Goal: Task Accomplishment & Management: Use online tool/utility

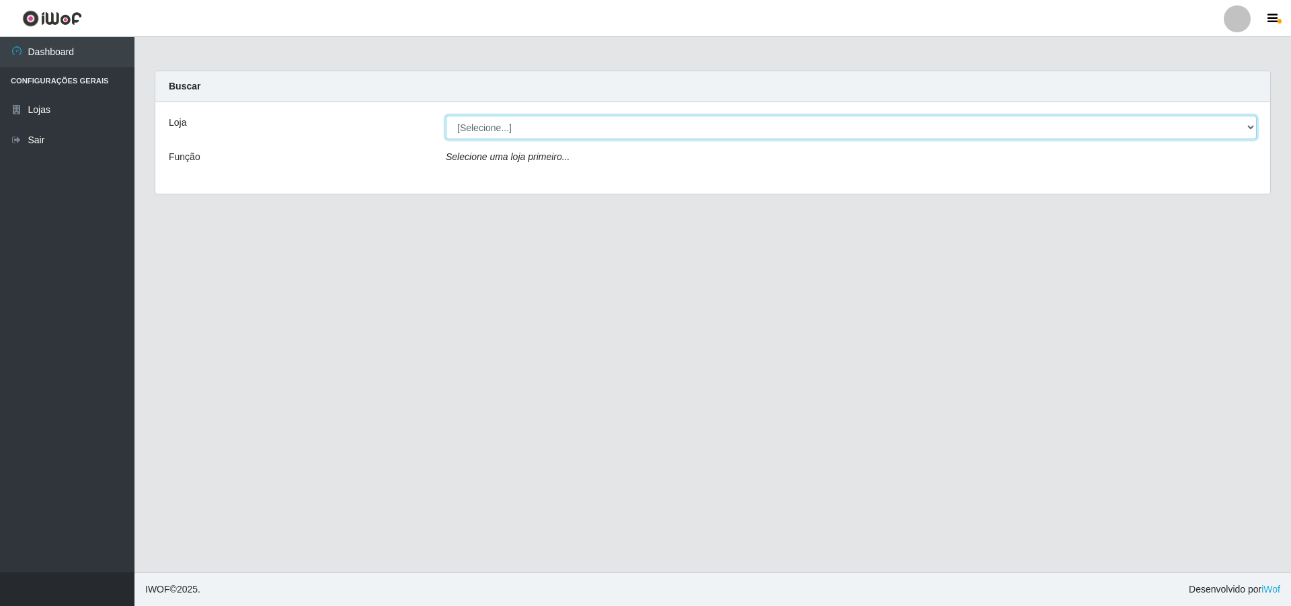
click at [602, 131] on select "[Selecione...] Extrabom - Loja 01 Centro de Distribuição" at bounding box center [851, 128] width 811 height 24
click at [594, 137] on select "[Selecione...] Extrabom - Loja 01 Centro de Distribuição" at bounding box center [851, 128] width 811 height 24
select select "435"
click at [446, 116] on select "[Selecione...] Extrabom - Loja 01 Centro de Distribuição" at bounding box center [851, 128] width 811 height 24
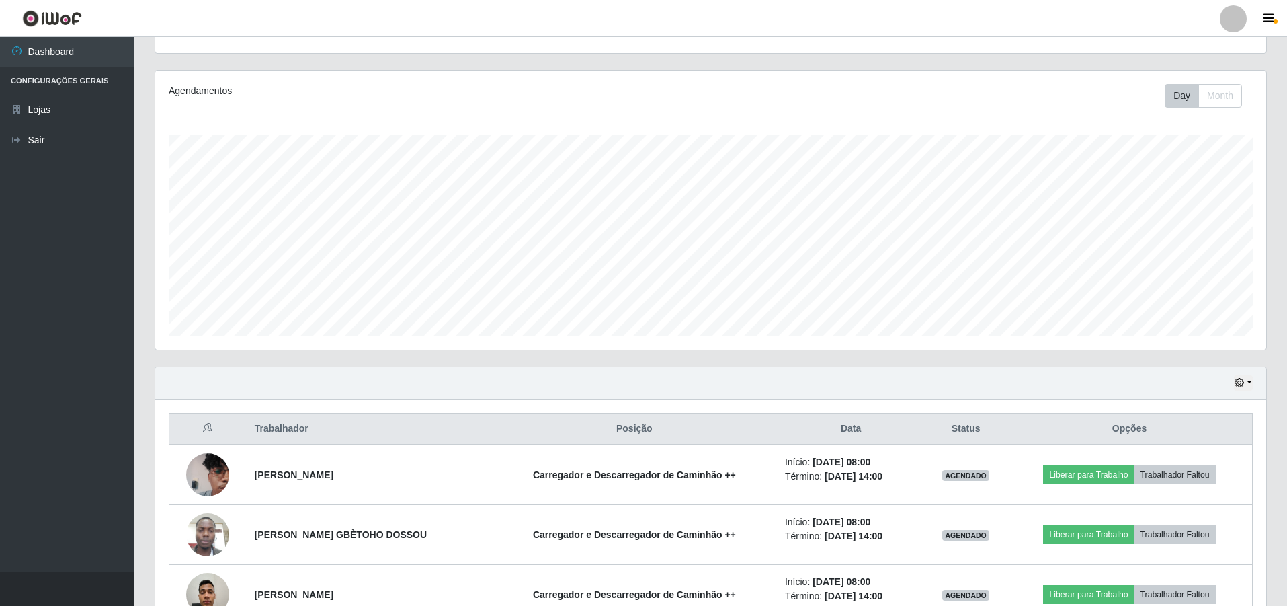
scroll to position [287, 0]
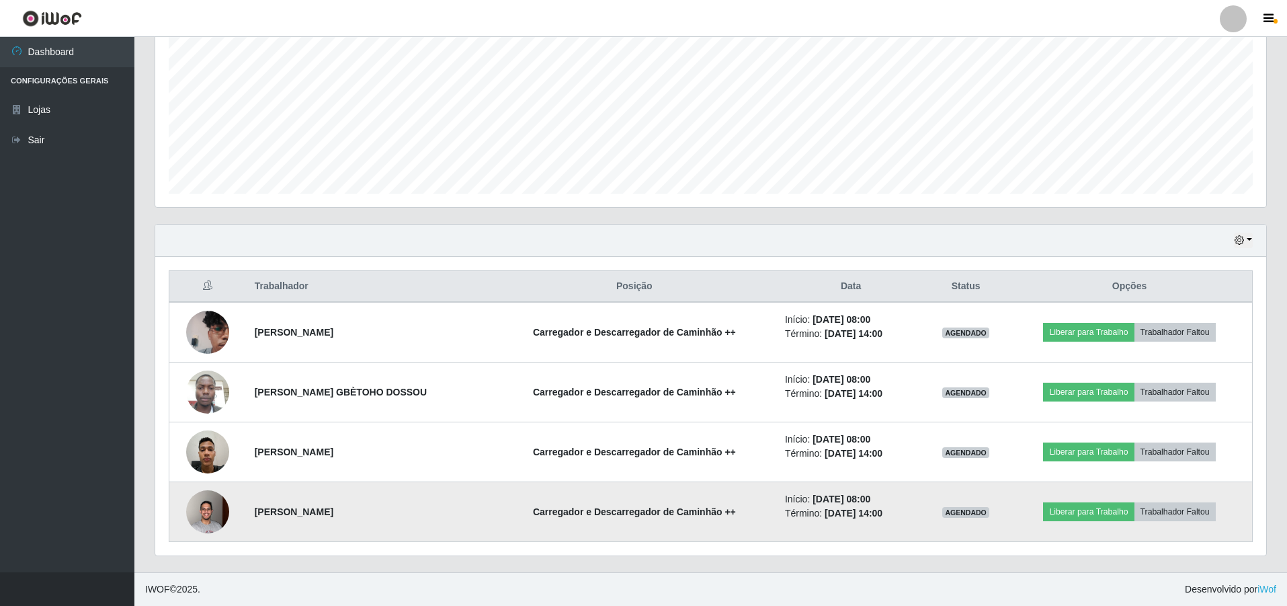
drag, startPoint x: 253, startPoint y: 512, endPoint x: 391, endPoint y: 514, distance: 138.5
click at [391, 514] on td "[PERSON_NAME]" at bounding box center [369, 512] width 245 height 60
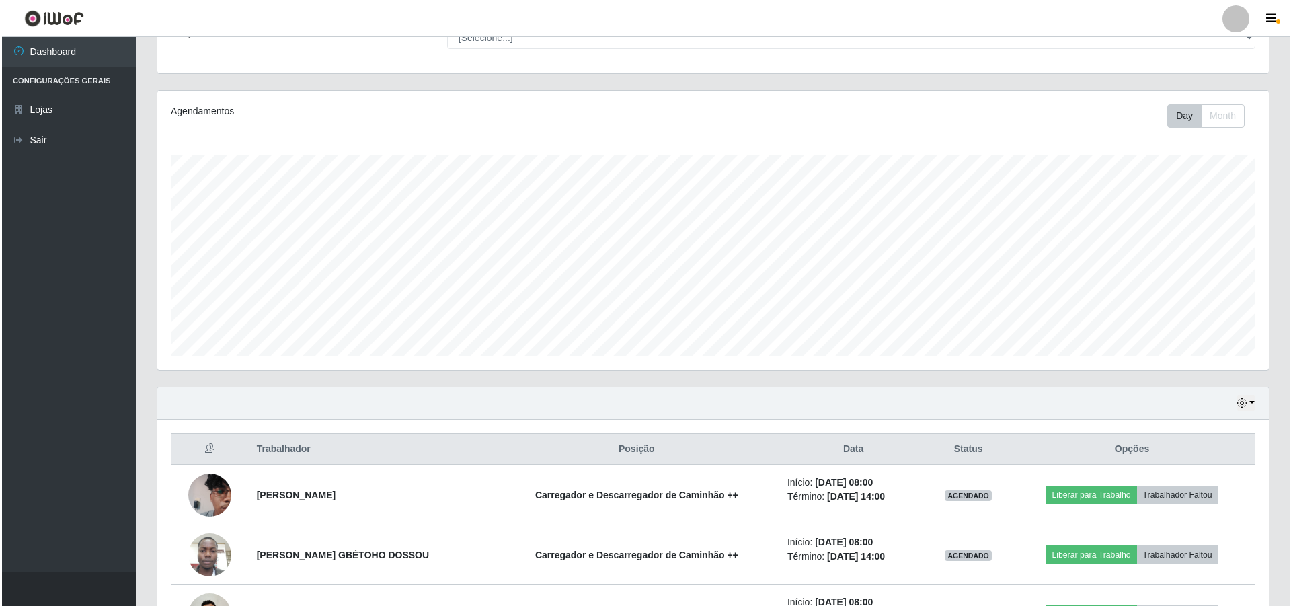
scroll to position [269, 0]
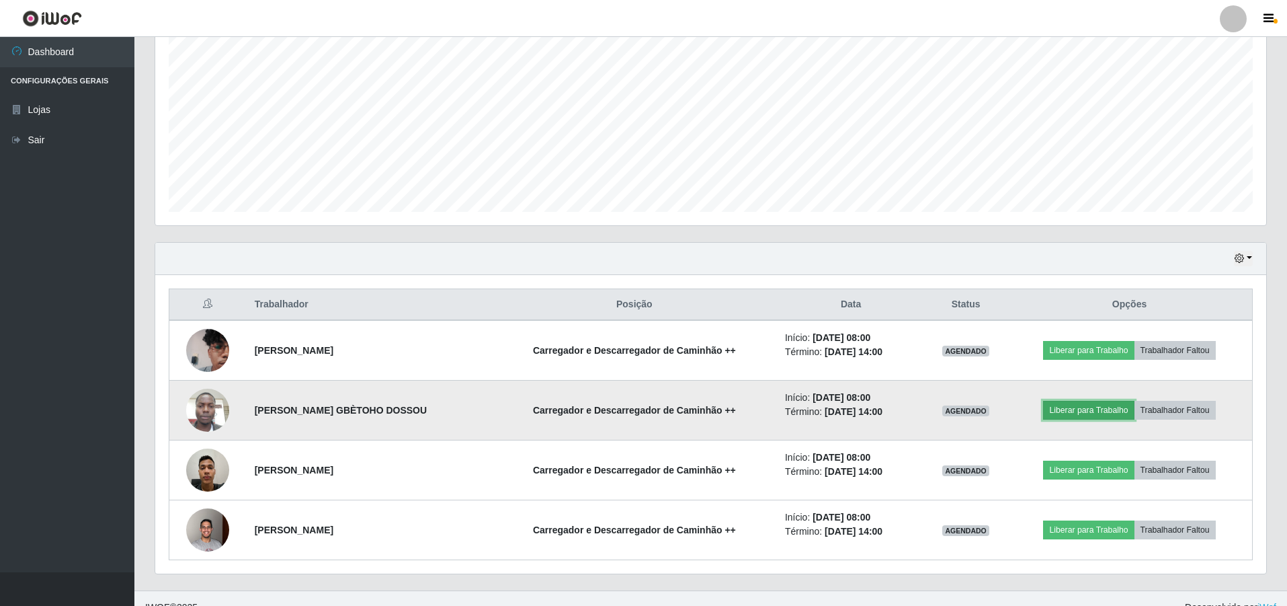
click at [1104, 407] on button "Liberar para Trabalho" at bounding box center [1088, 410] width 91 height 19
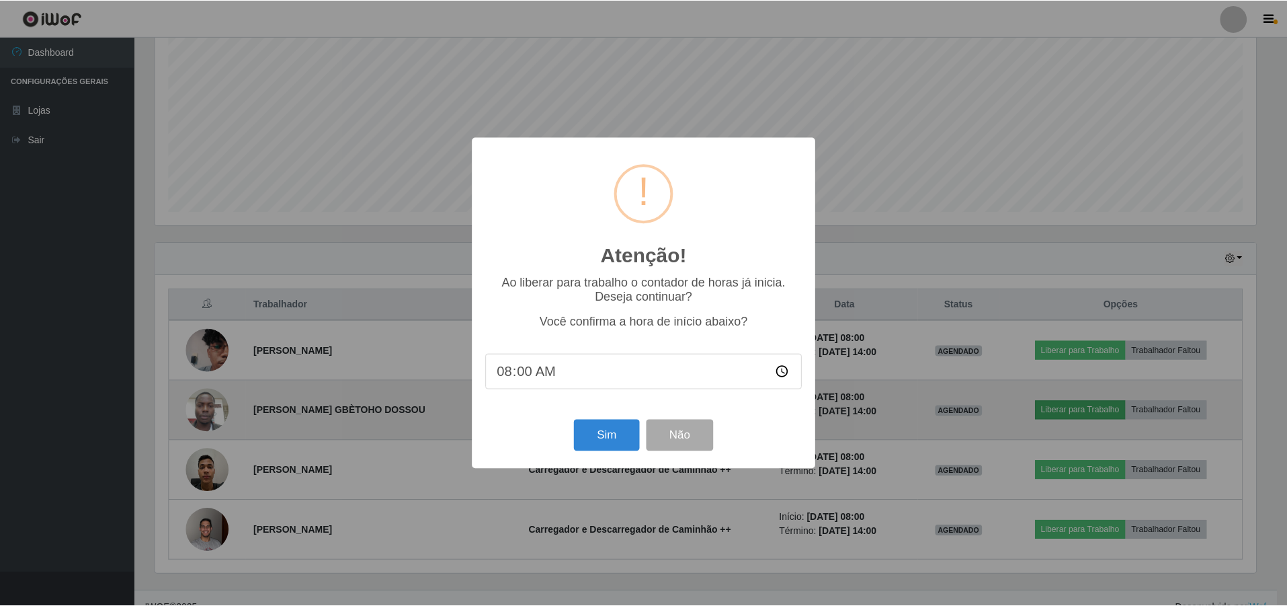
scroll to position [279, 1104]
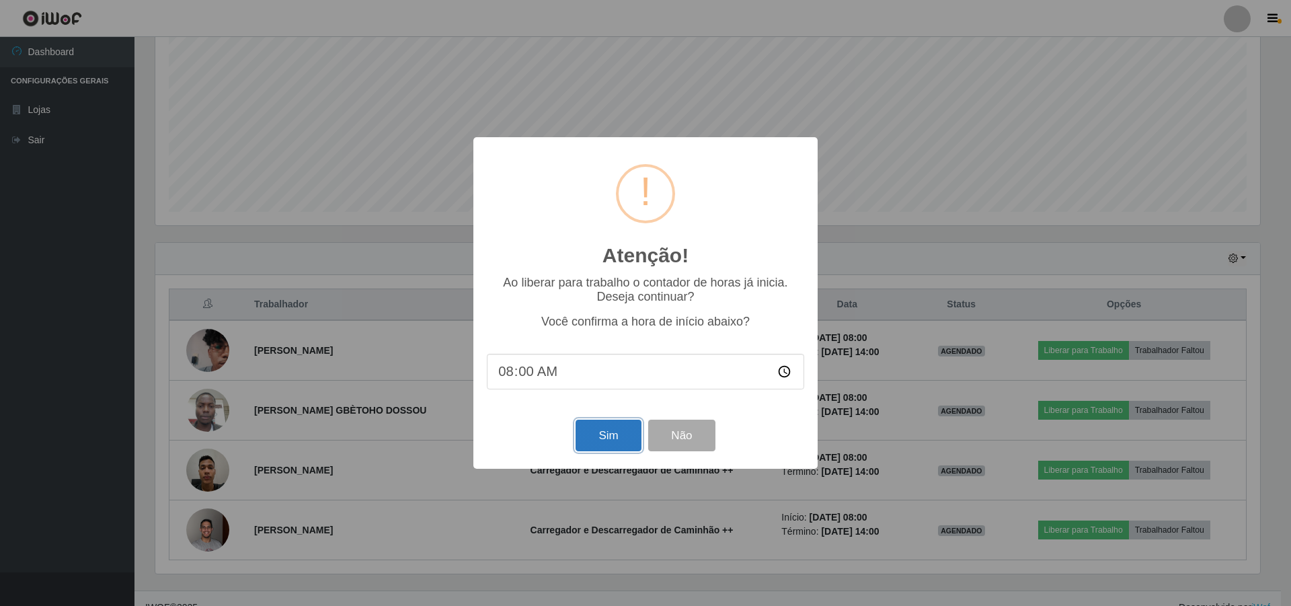
click at [609, 436] on button "Sim" at bounding box center [607, 435] width 65 height 32
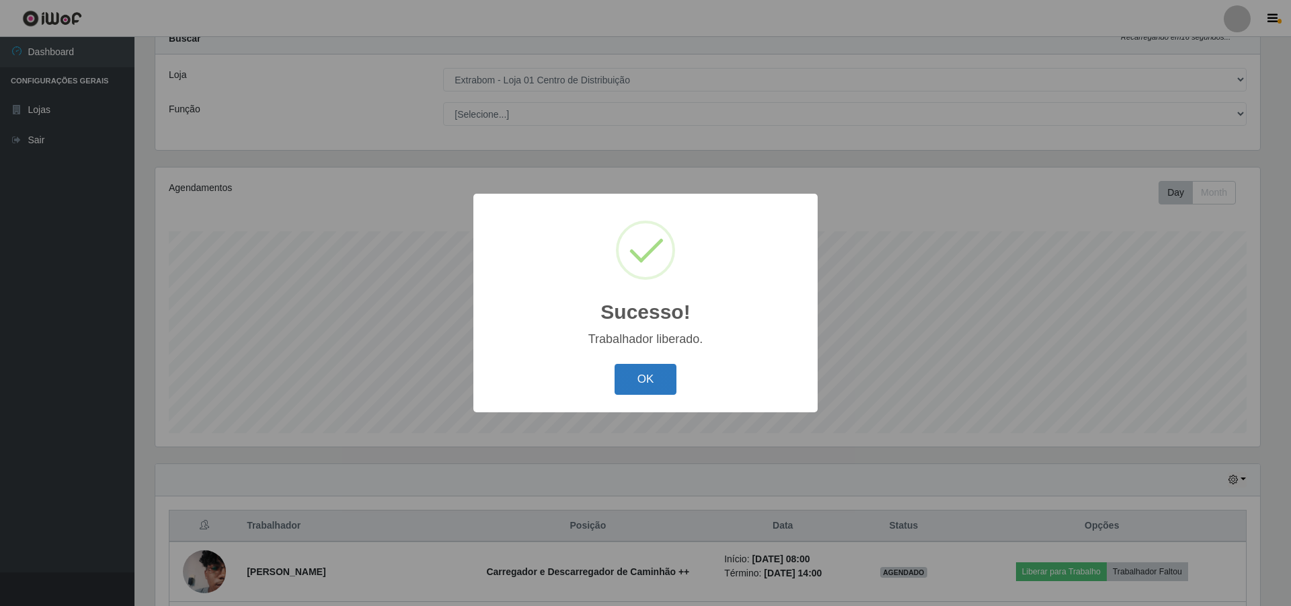
click at [620, 393] on button "OK" at bounding box center [645, 380] width 63 height 32
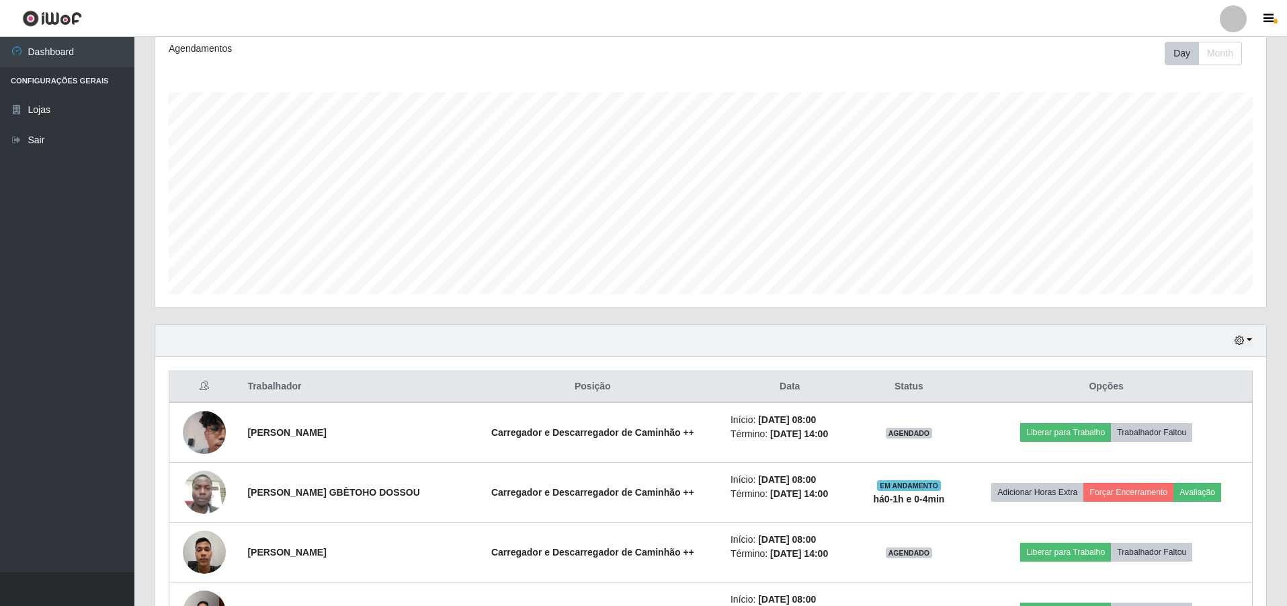
scroll to position [287, 0]
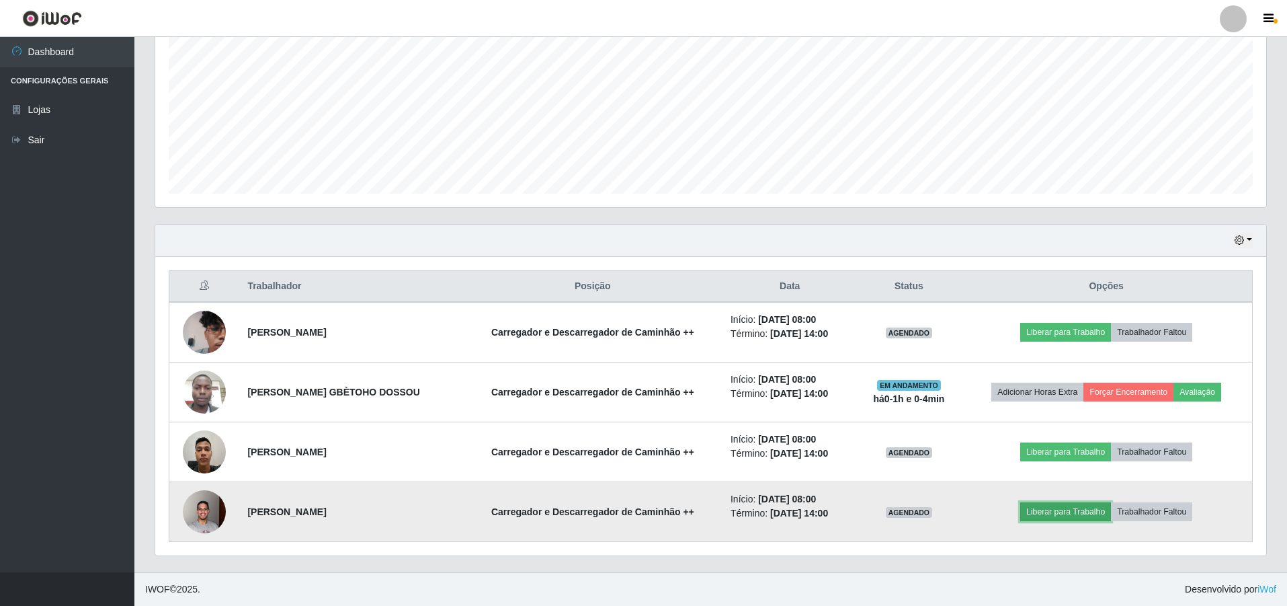
click at [1072, 510] on button "Liberar para Trabalho" at bounding box center [1065, 511] width 91 height 19
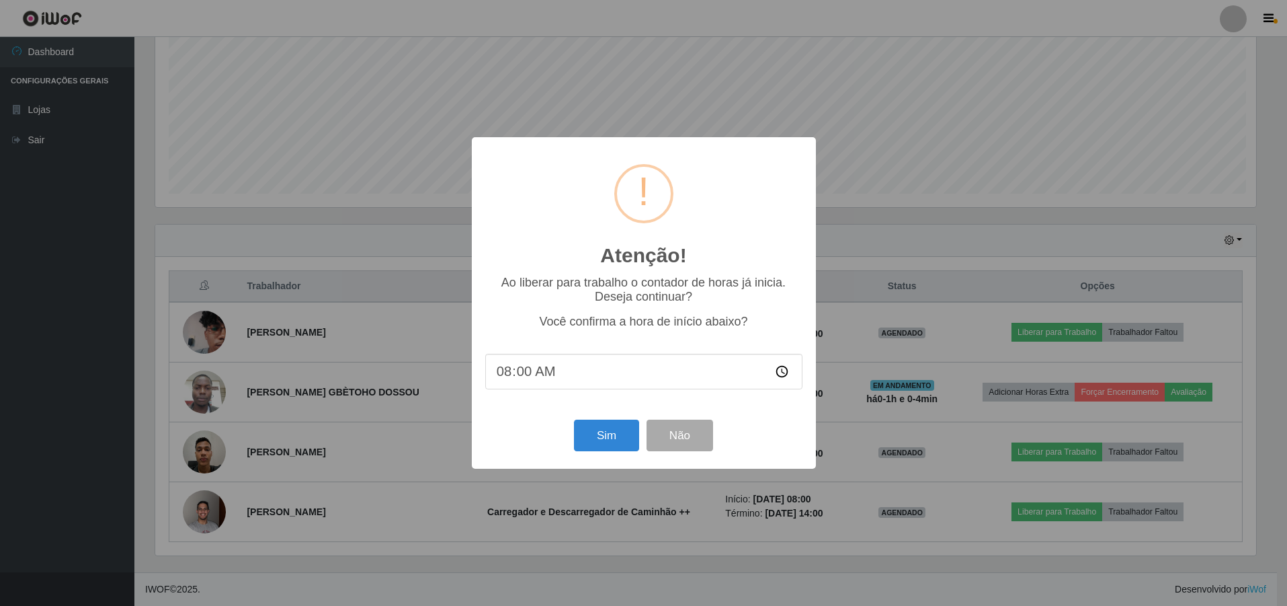
scroll to position [279, 1104]
click at [609, 438] on button "Sim" at bounding box center [607, 435] width 65 height 32
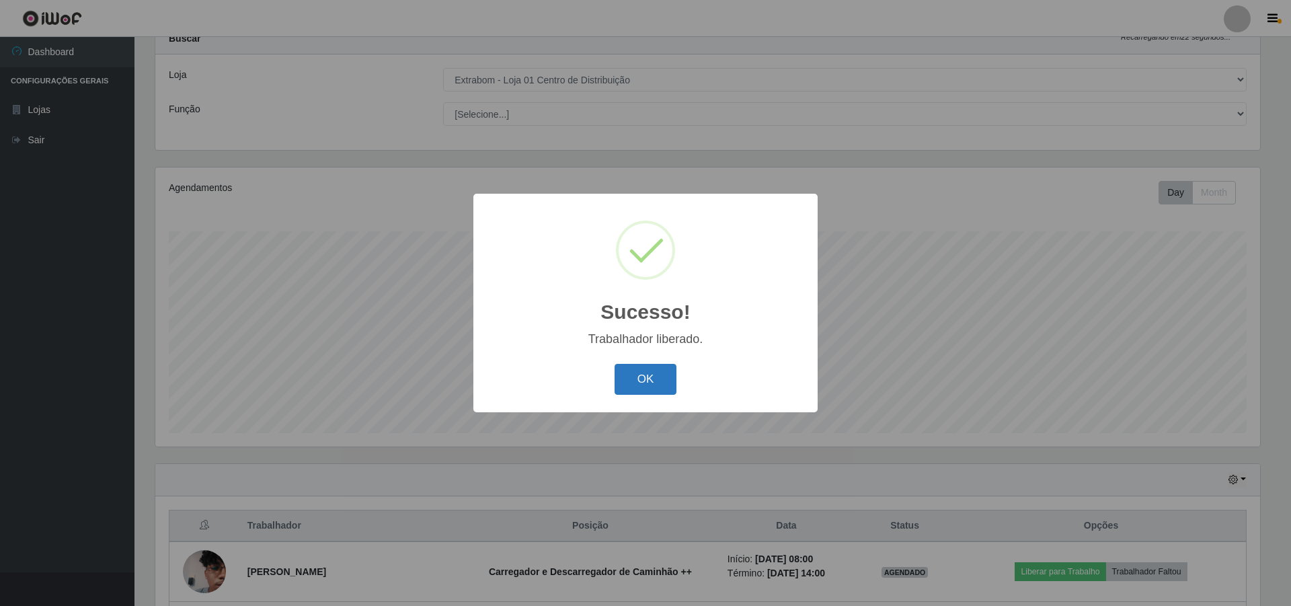
click at [641, 393] on button "OK" at bounding box center [645, 380] width 63 height 32
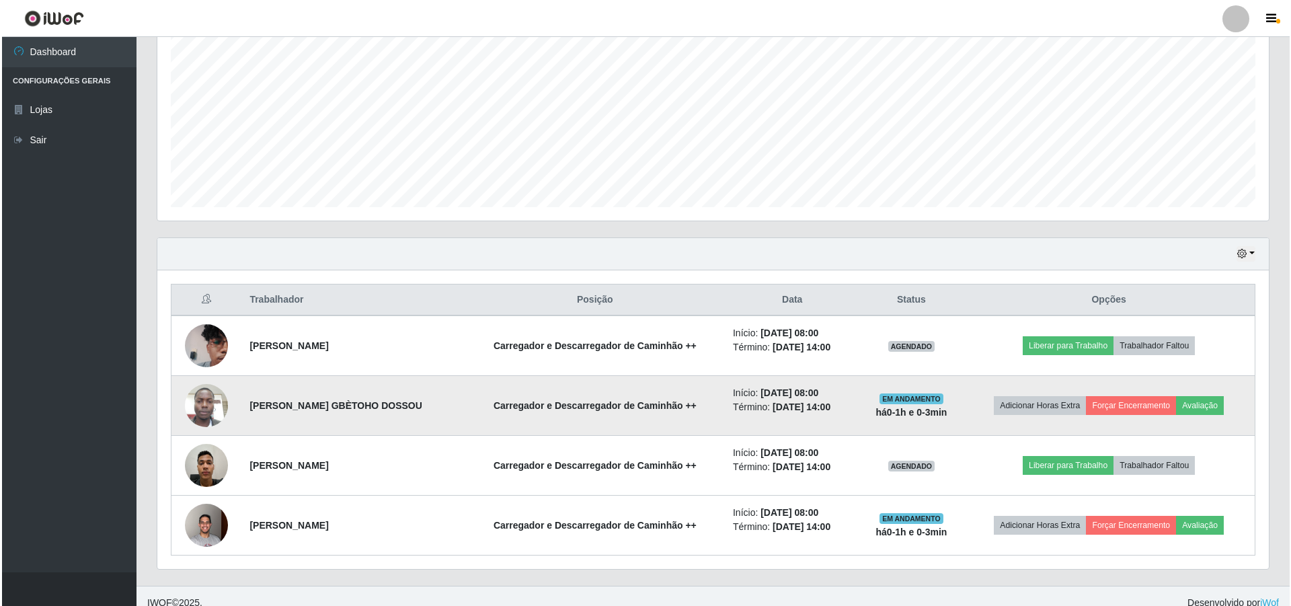
scroll to position [287, 0]
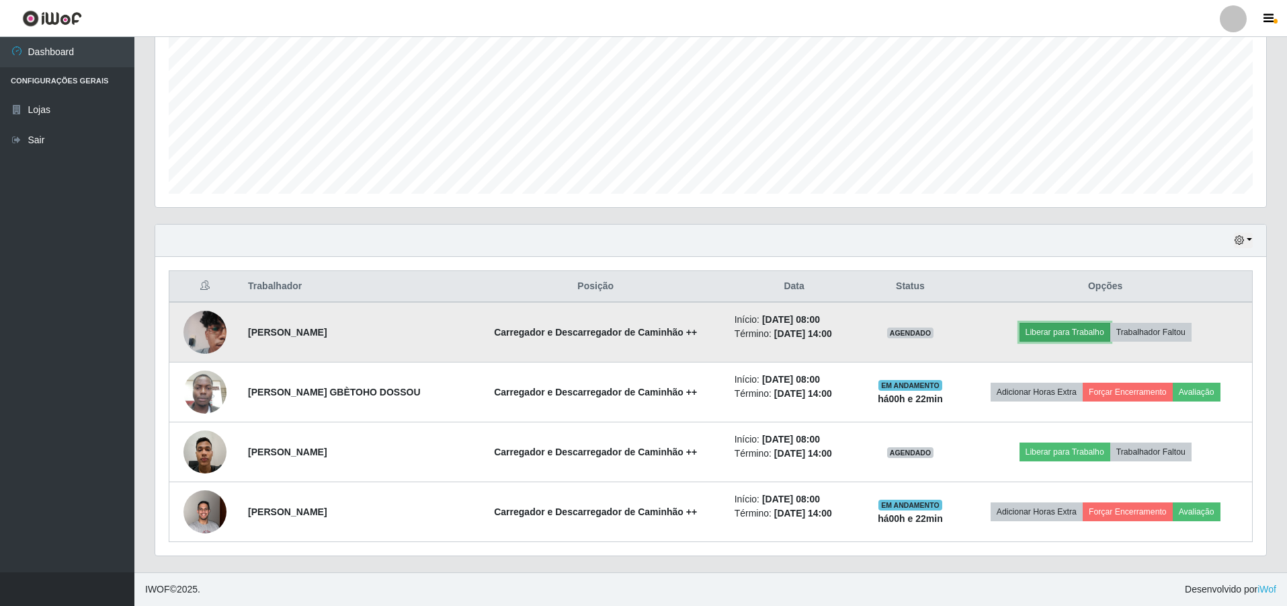
click at [1095, 335] on button "Liberar para Trabalho" at bounding box center [1065, 332] width 91 height 19
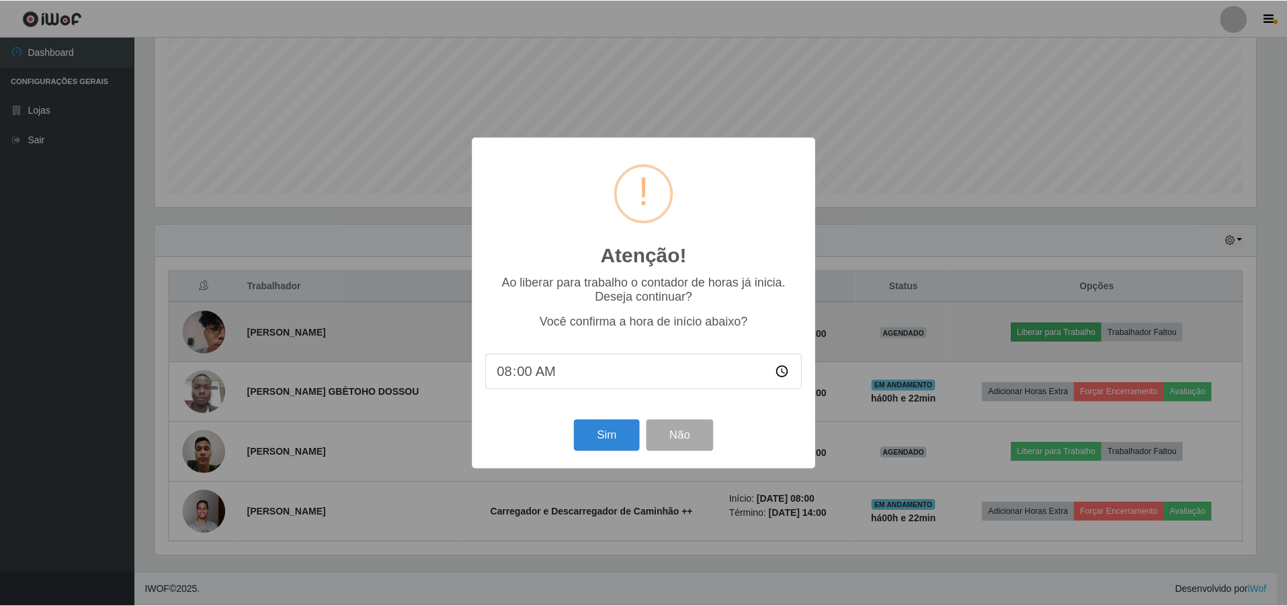
scroll to position [279, 1104]
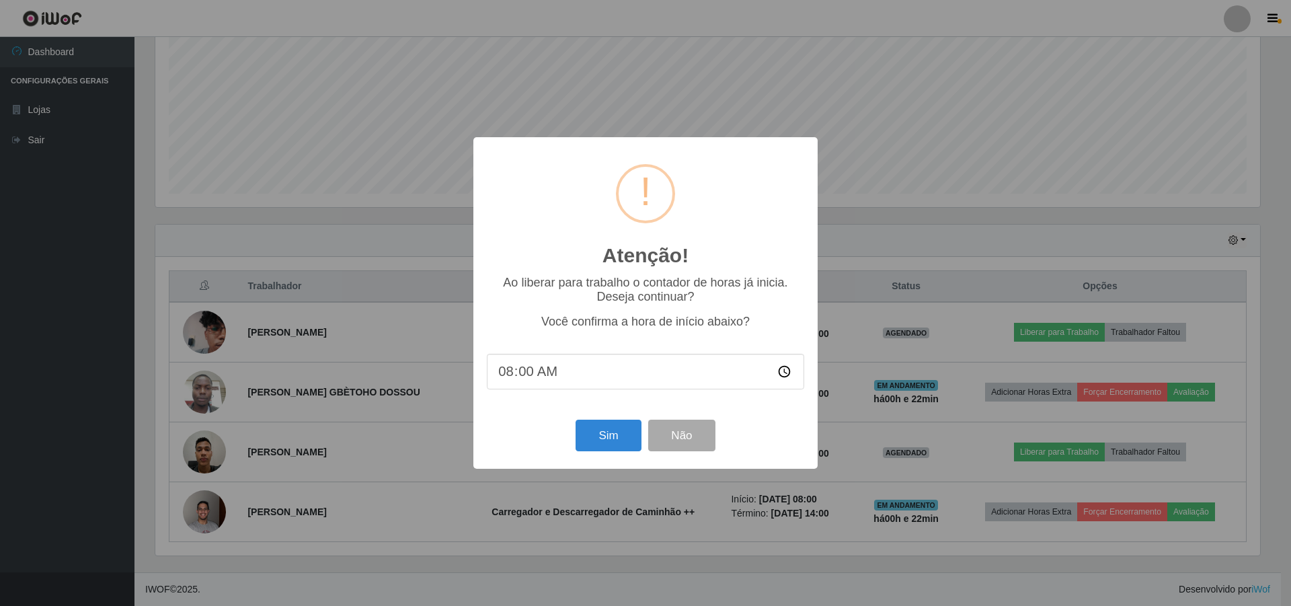
click at [540, 376] on input "08:00" at bounding box center [645, 372] width 317 height 36
click at [528, 376] on input "08:00" at bounding box center [645, 372] width 317 height 36
type input "08:22"
click at [596, 434] on button "Sim" at bounding box center [607, 435] width 65 height 32
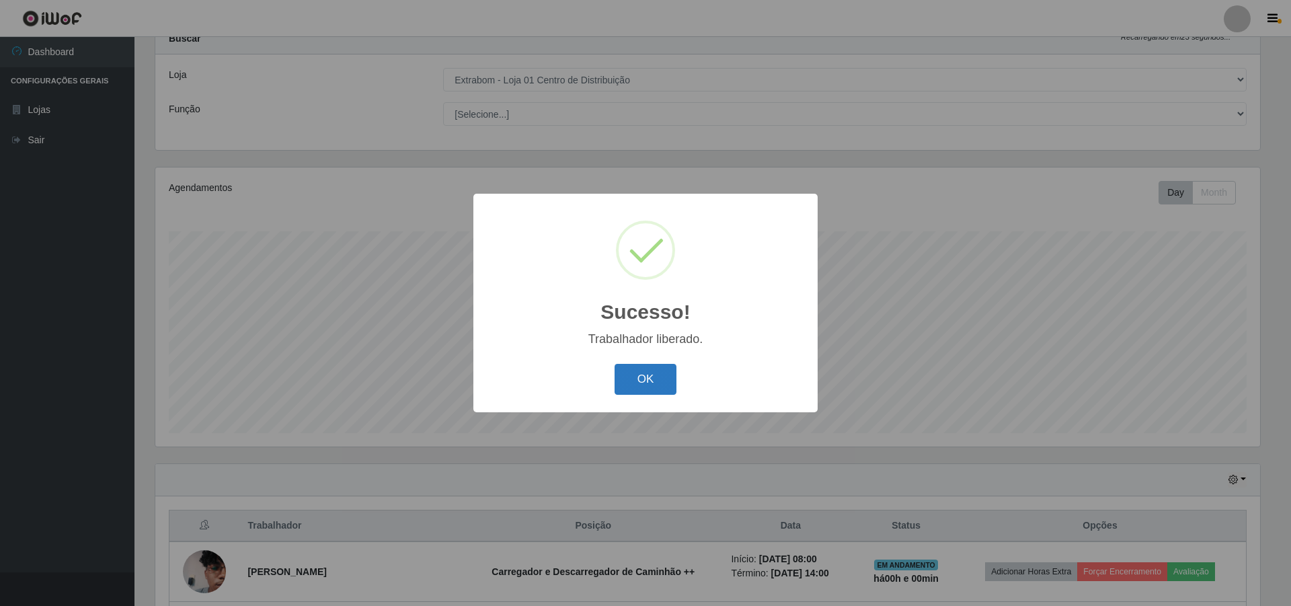
click at [668, 374] on button "OK" at bounding box center [645, 380] width 63 height 32
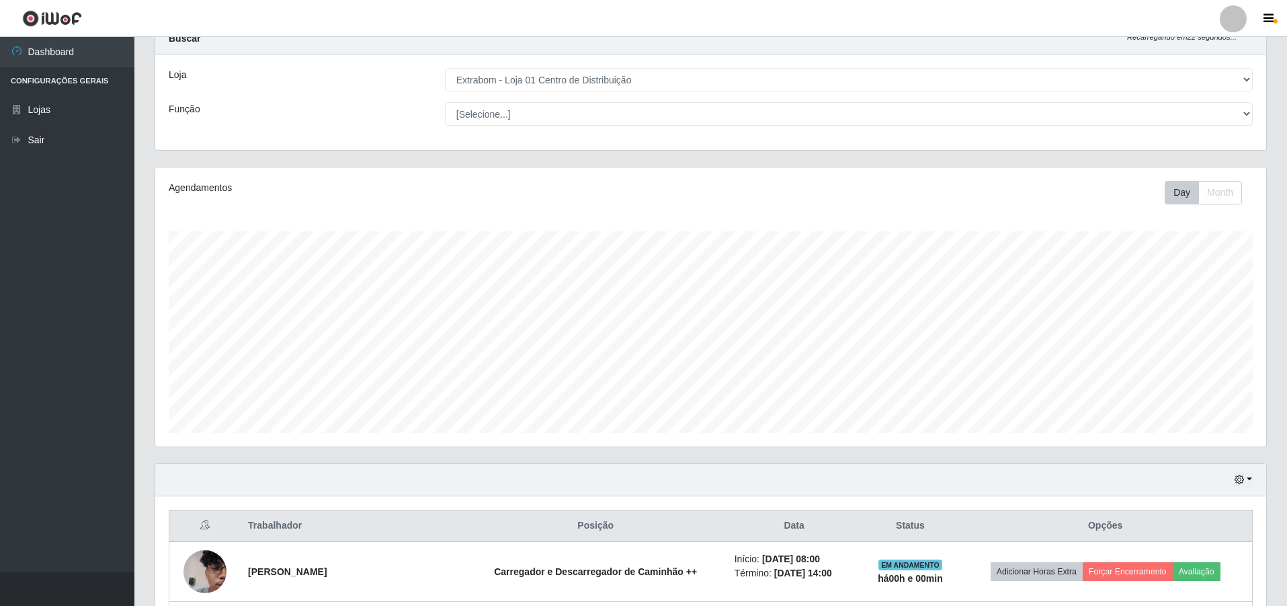
scroll to position [249, 0]
